Goal: Check status: Check status

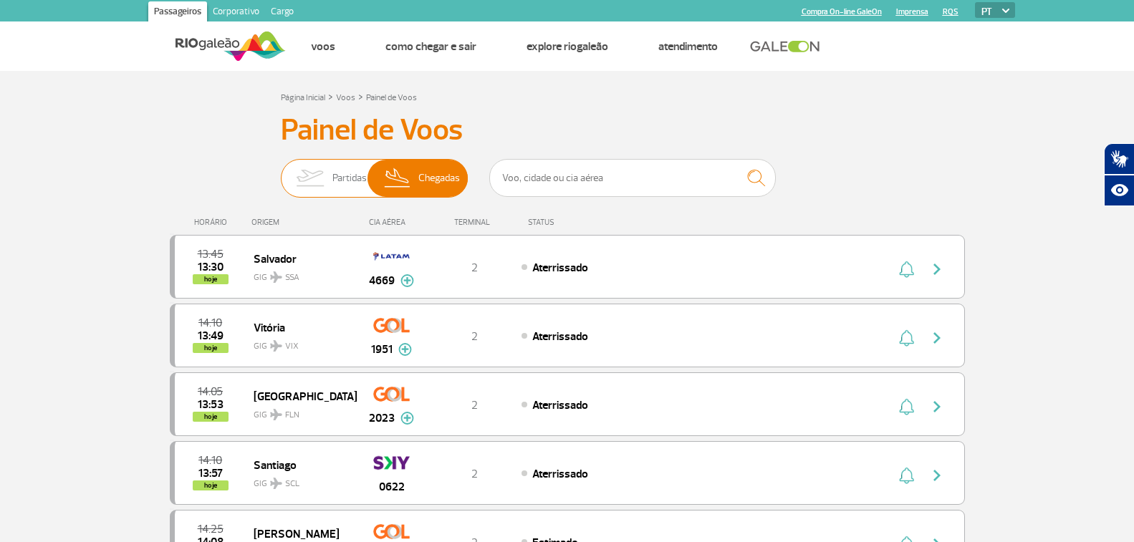
click at [332, 191] on span "Partidas" at bounding box center [349, 178] width 34 height 37
click at [281, 171] on input "Partidas Chegadas" at bounding box center [281, 171] width 0 height 0
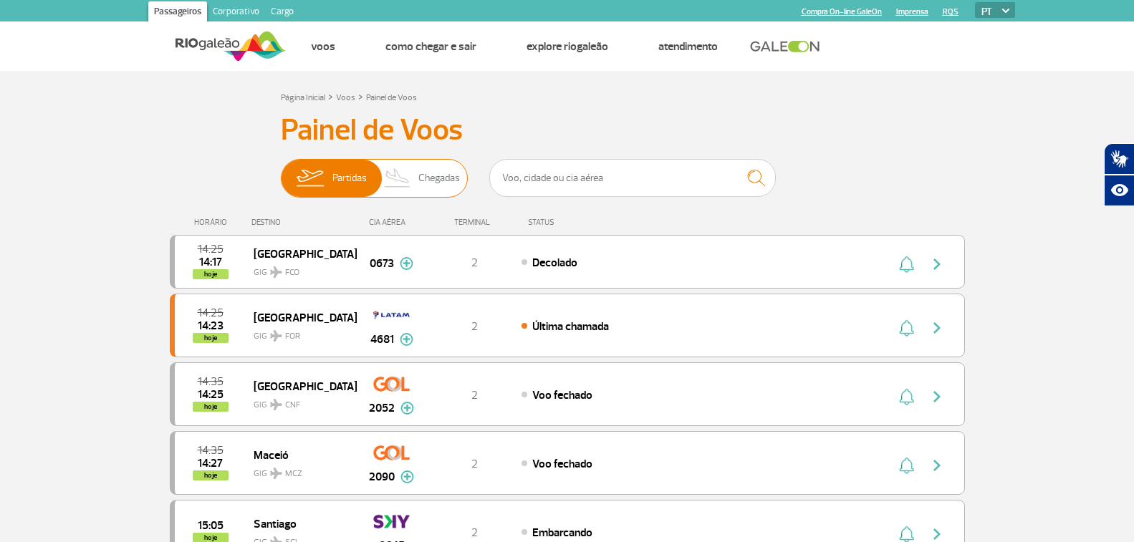
click at [443, 183] on span "Chegadas" at bounding box center [439, 178] width 42 height 37
click at [436, 159] on span "Partidas Chegadas" at bounding box center [374, 178] width 187 height 39
click at [281, 171] on input "Partidas Chegadas" at bounding box center [281, 171] width 0 height 0
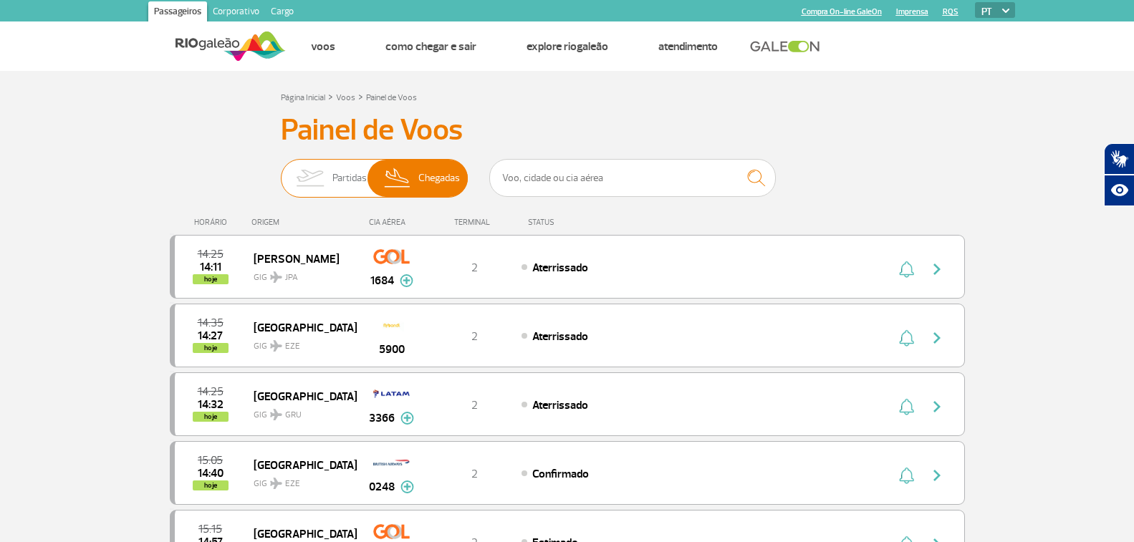
click at [334, 176] on span "Partidas" at bounding box center [349, 178] width 34 height 37
click at [281, 171] on input "Partidas Chegadas" at bounding box center [281, 171] width 0 height 0
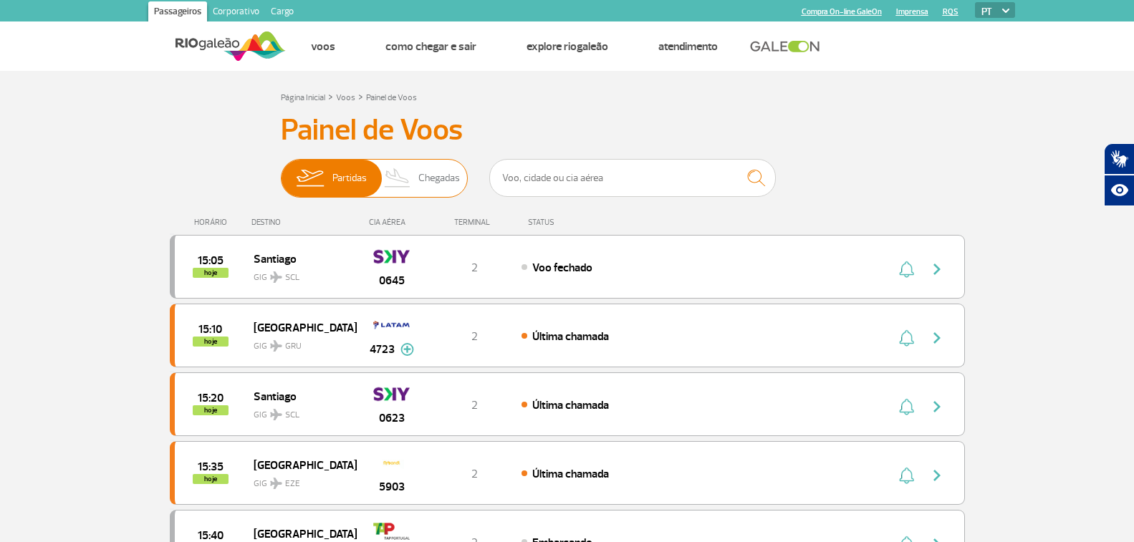
click at [424, 168] on span "Chegadas" at bounding box center [439, 178] width 42 height 37
click at [281, 171] on input "Partidas Chegadas" at bounding box center [281, 171] width 0 height 0
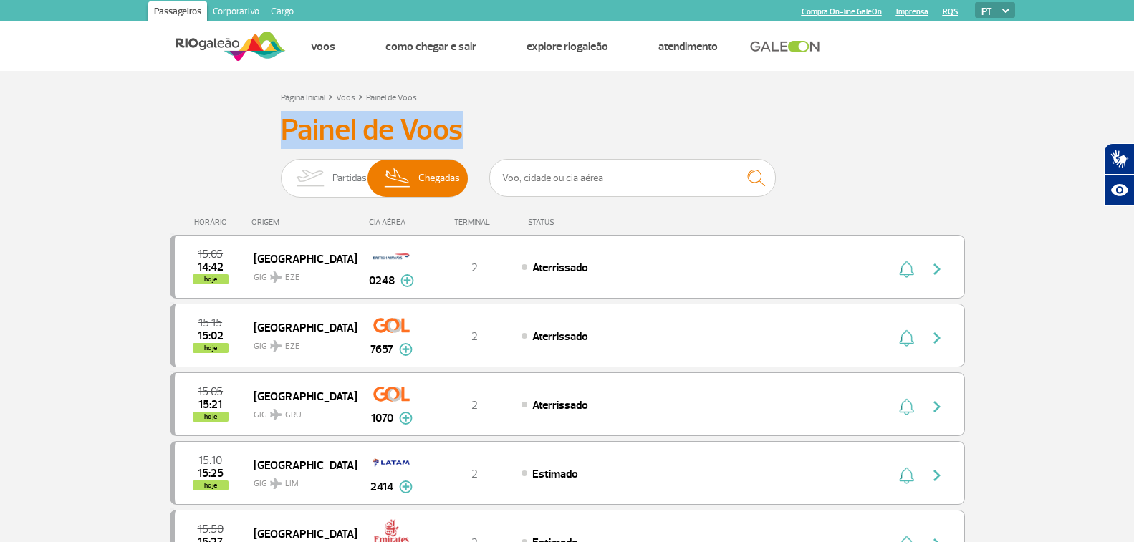
drag, startPoint x: 468, startPoint y: 127, endPoint x: 256, endPoint y: 120, distance: 212.1
click at [569, 124] on h3 "Painel de Voos" at bounding box center [567, 130] width 573 height 36
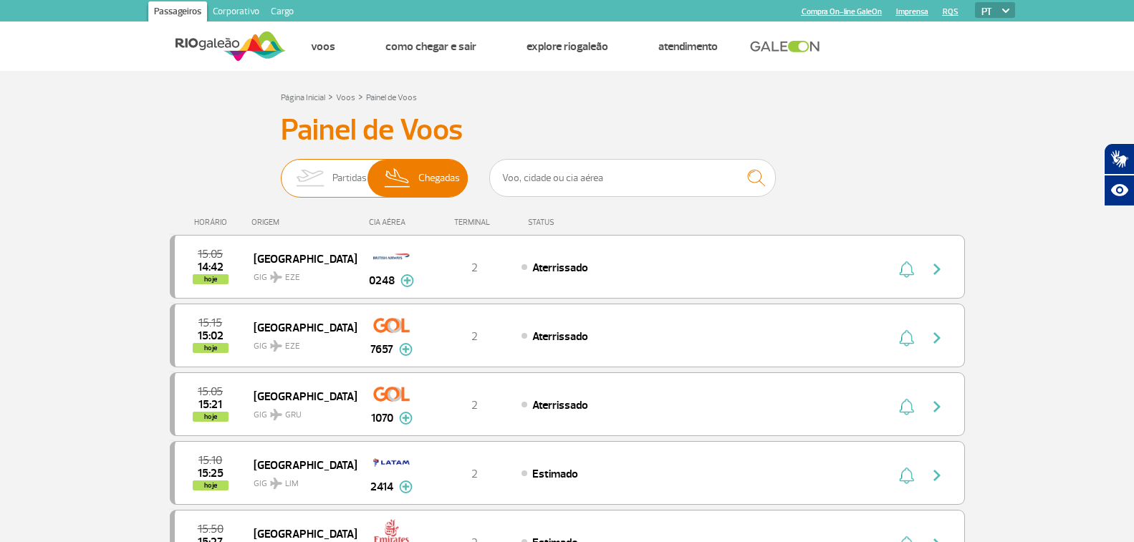
click at [327, 178] on img at bounding box center [309, 178] width 45 height 37
click at [281, 171] on input "Partidas Chegadas" at bounding box center [281, 171] width 0 height 0
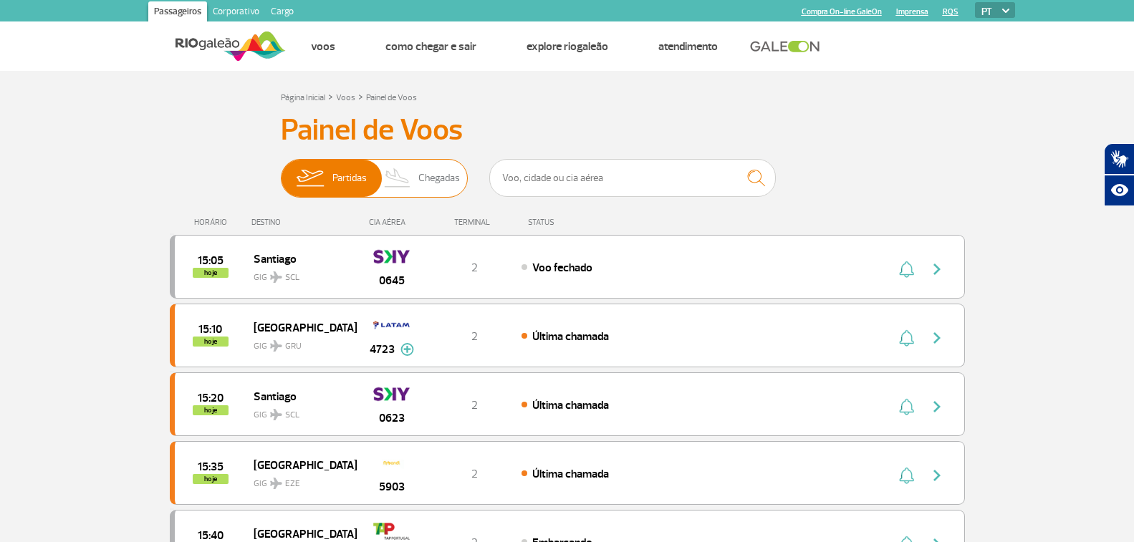
click at [423, 175] on span "Chegadas" at bounding box center [439, 178] width 42 height 37
click at [281, 171] on input "Partidas Chegadas" at bounding box center [281, 171] width 0 height 0
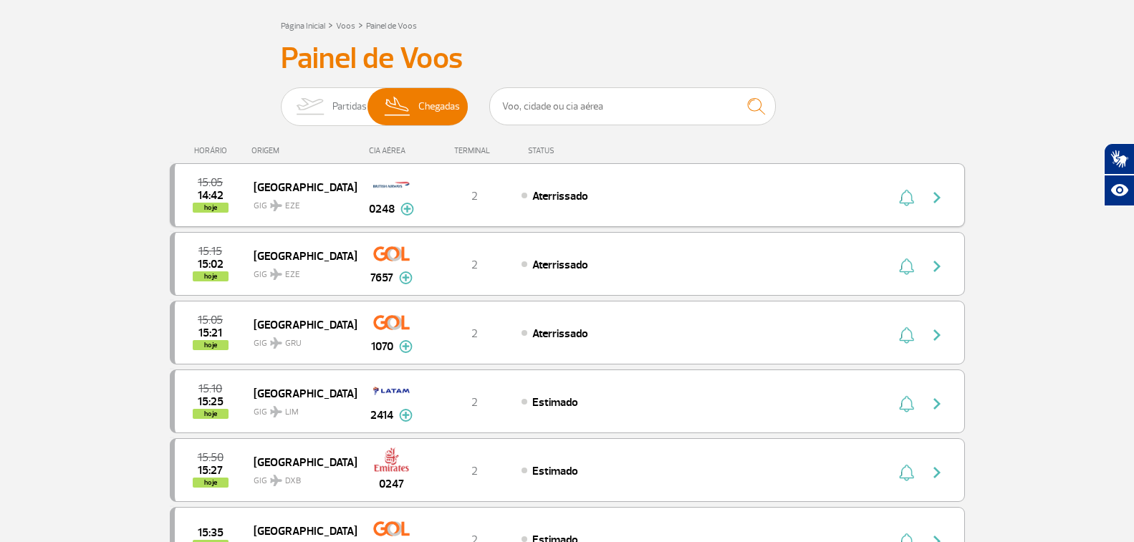
scroll to position [143, 0]
